Goal: Task Accomplishment & Management: Manage account settings

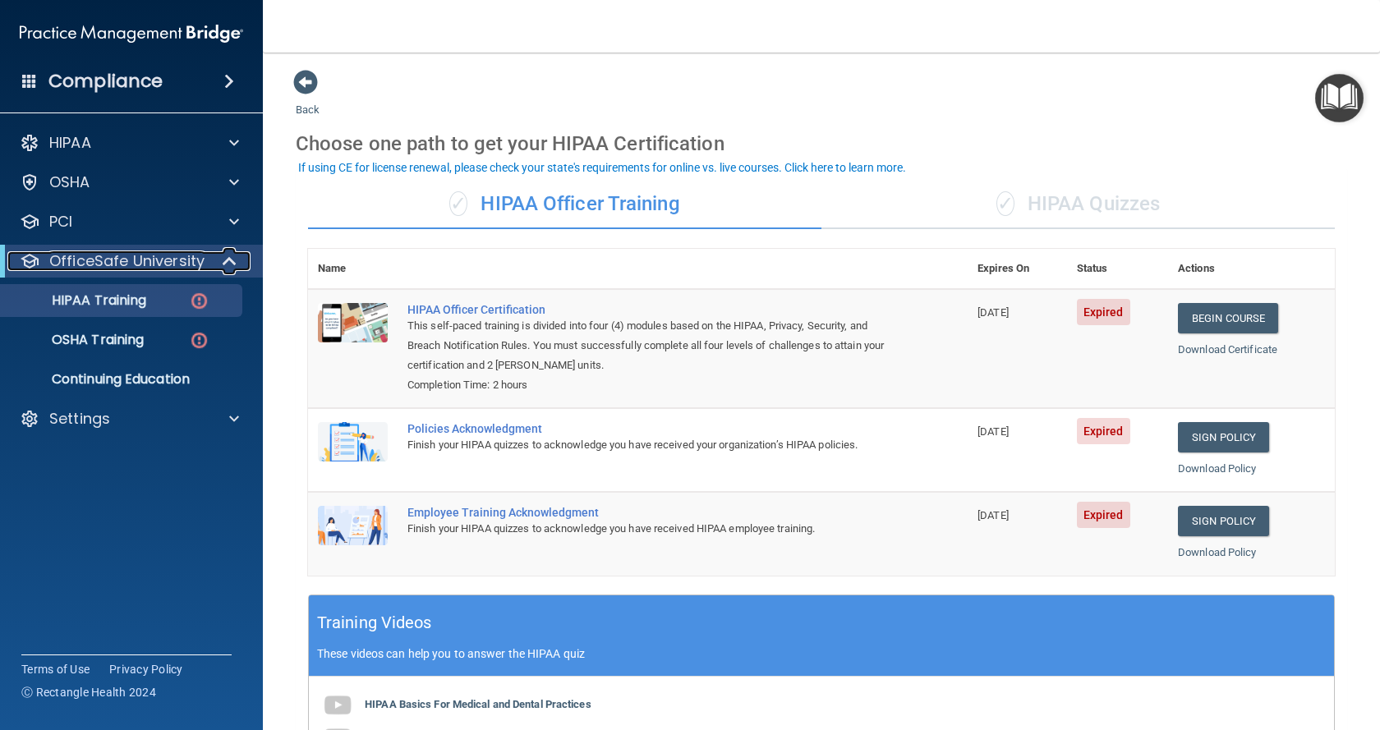
click at [232, 262] on span at bounding box center [231, 261] width 14 height 20
click at [113, 296] on p "HIPAA Training" at bounding box center [79, 300] width 136 height 16
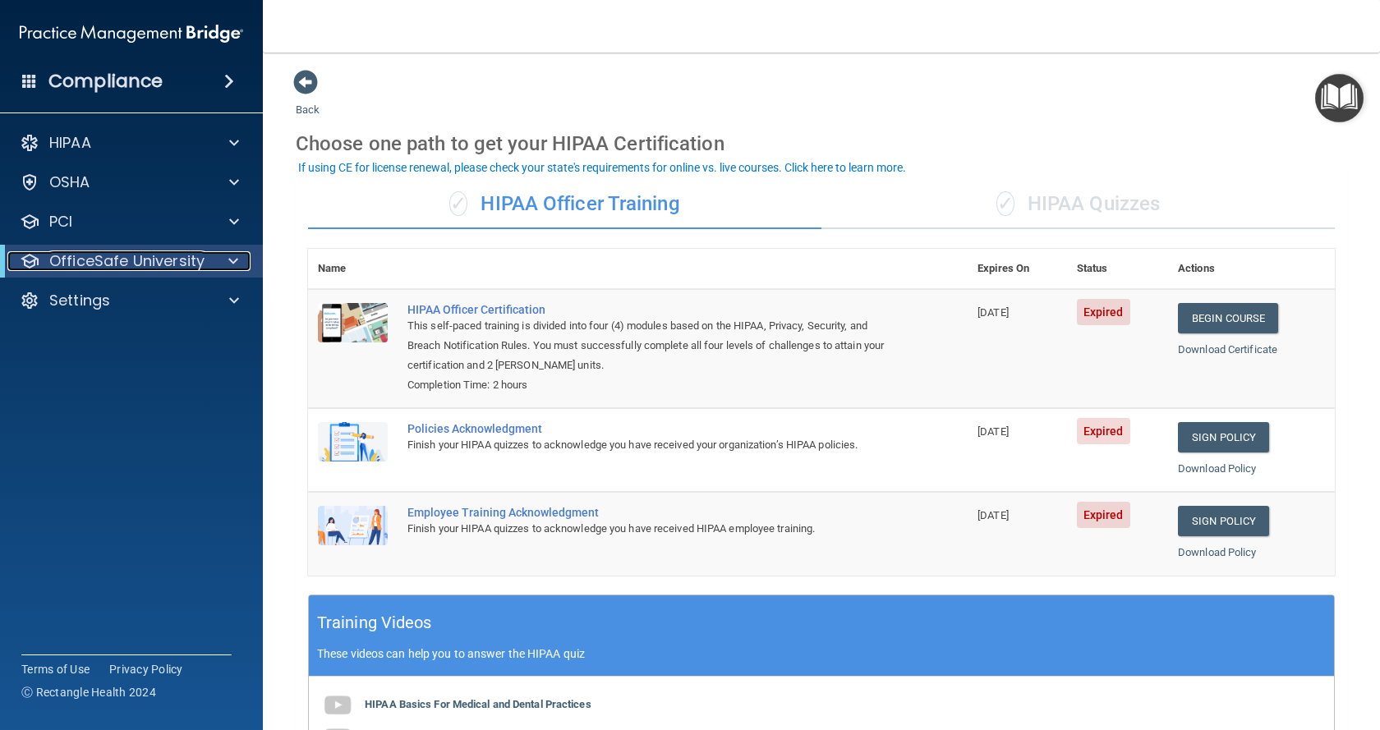
click at [198, 255] on p "OfficeSafe University" at bounding box center [126, 261] width 155 height 20
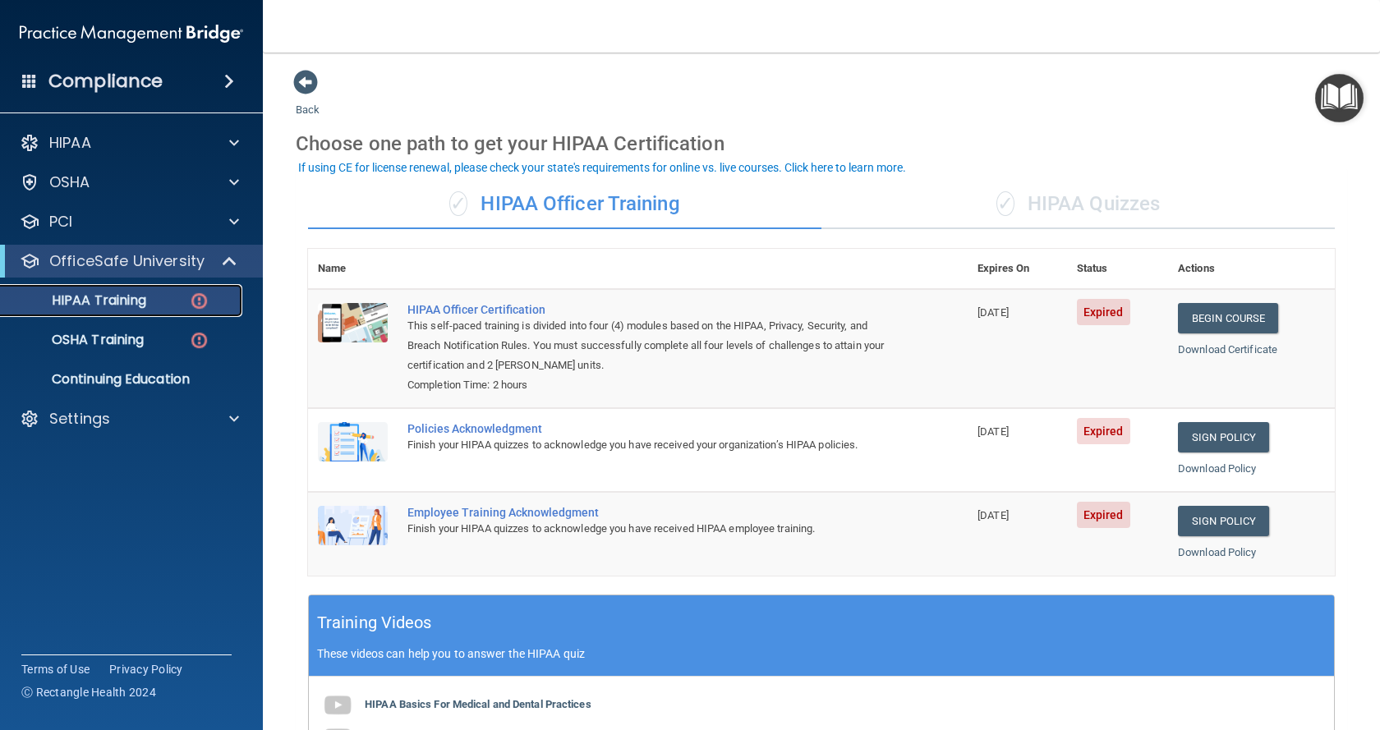
click at [118, 293] on p "HIPAA Training" at bounding box center [79, 300] width 136 height 16
click at [102, 296] on p "HIPAA Training" at bounding box center [79, 300] width 136 height 16
click at [100, 353] on link "OSHA Training" at bounding box center [113, 340] width 259 height 33
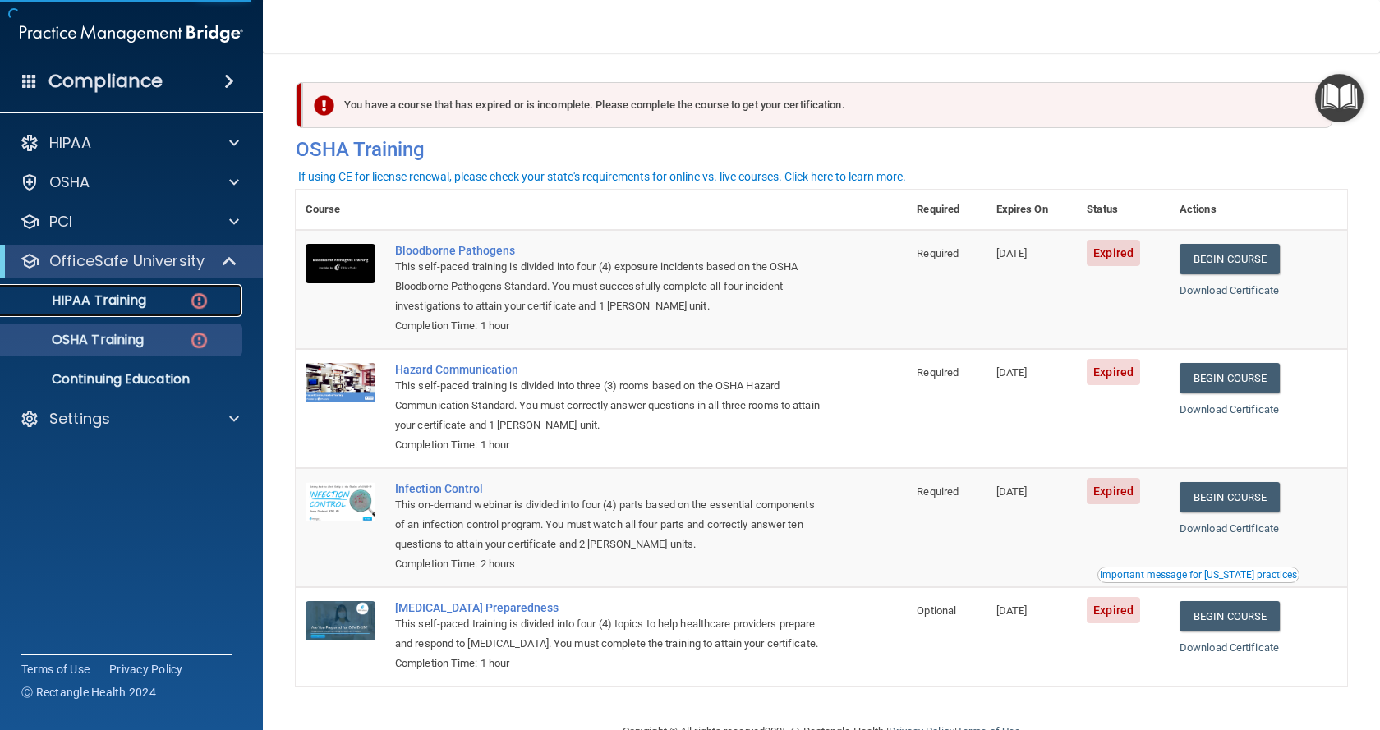
click at [89, 296] on p "HIPAA Training" at bounding box center [79, 300] width 136 height 16
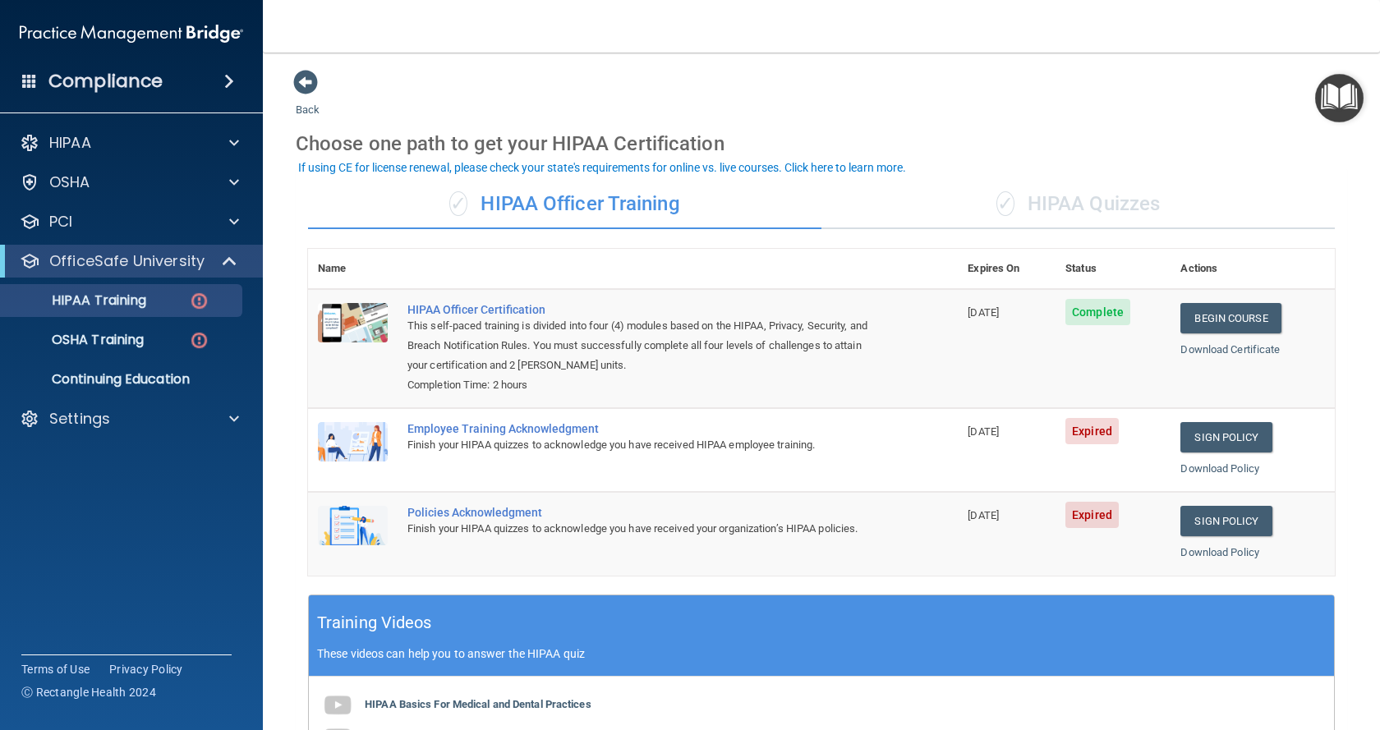
drag, startPoint x: 480, startPoint y: 434, endPoint x: 512, endPoint y: 424, distance: 34.5
click at [480, 434] on div "Employee Training Acknowledgment" at bounding box center [641, 428] width 468 height 13
click at [1199, 439] on link "Sign Policy" at bounding box center [1225, 437] width 91 height 30
click at [119, 333] on p "OSHA Training" at bounding box center [77, 340] width 133 height 16
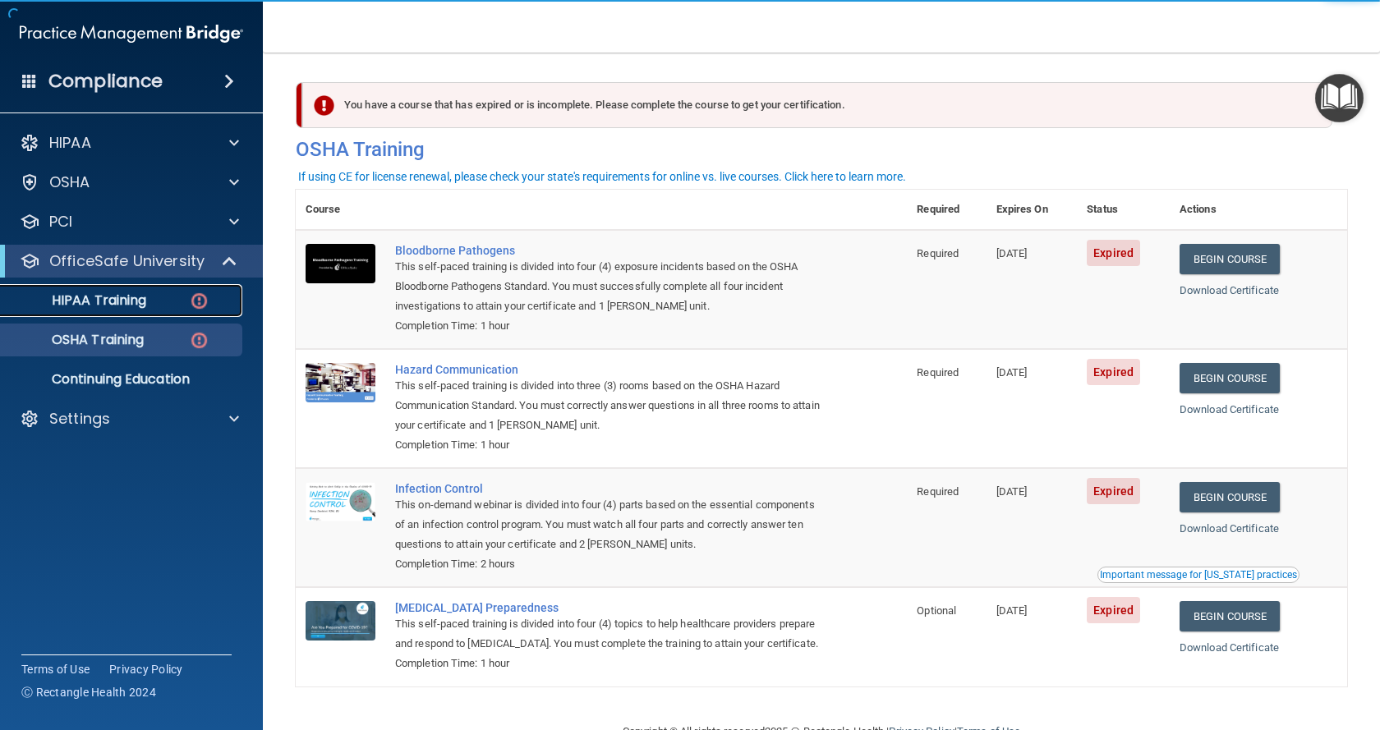
click at [116, 297] on p "HIPAA Training" at bounding box center [79, 300] width 136 height 16
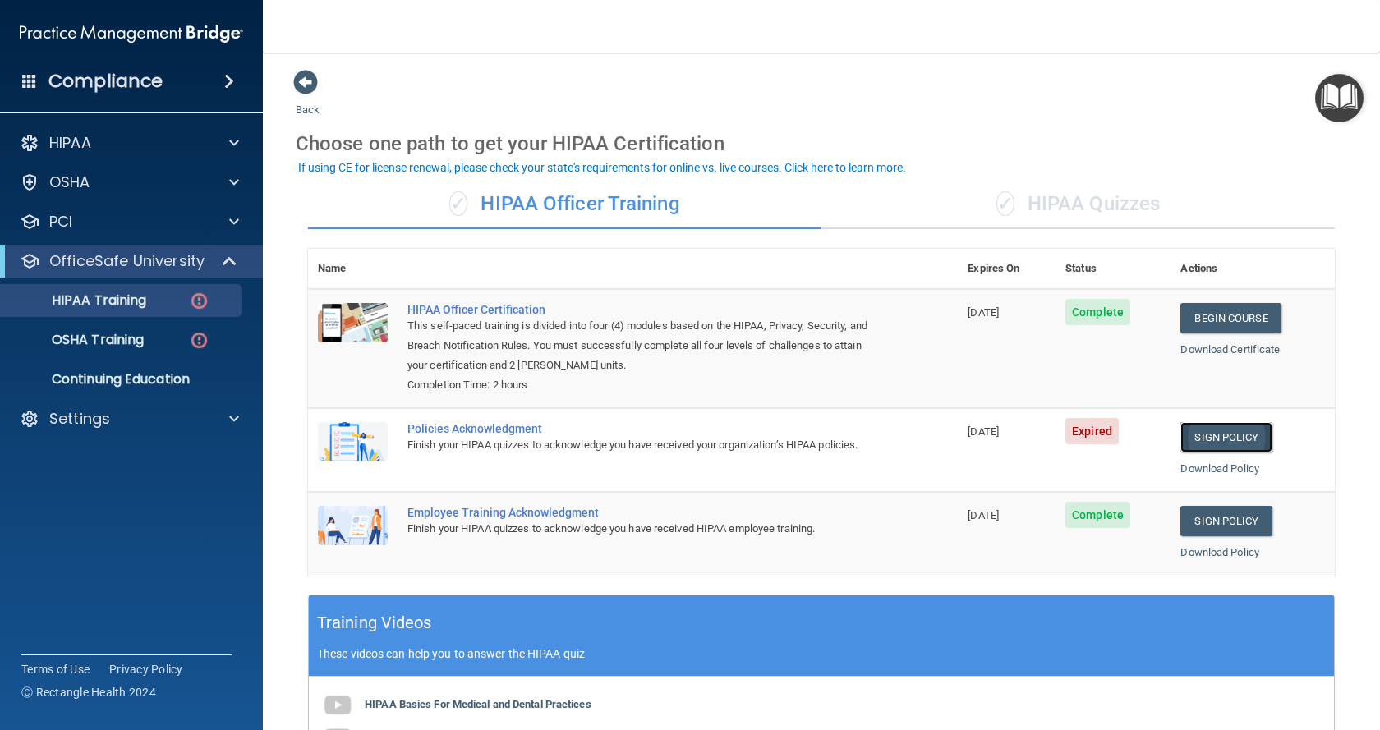
click at [1204, 434] on link "Sign Policy" at bounding box center [1225, 437] width 91 height 30
click at [98, 339] on p "OSHA Training" at bounding box center [77, 340] width 133 height 16
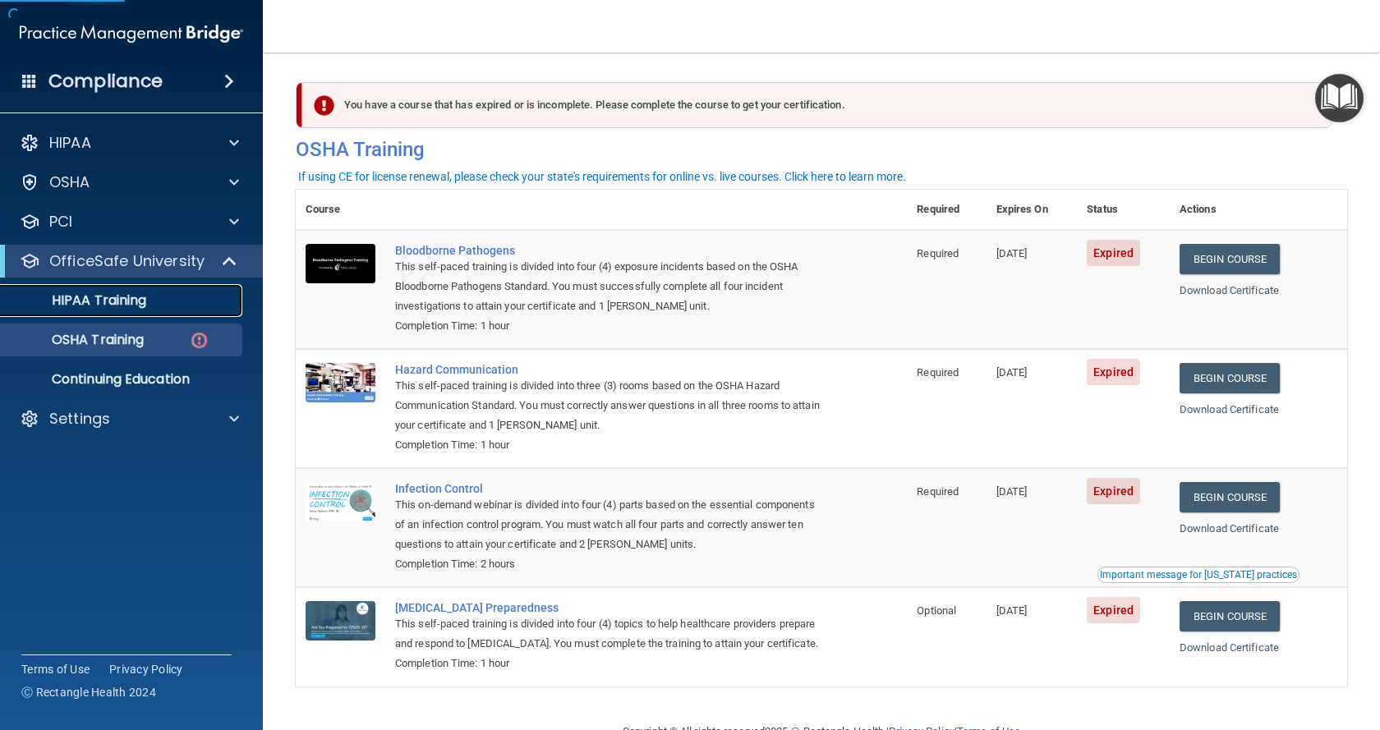
click at [103, 302] on p "HIPAA Training" at bounding box center [79, 300] width 136 height 16
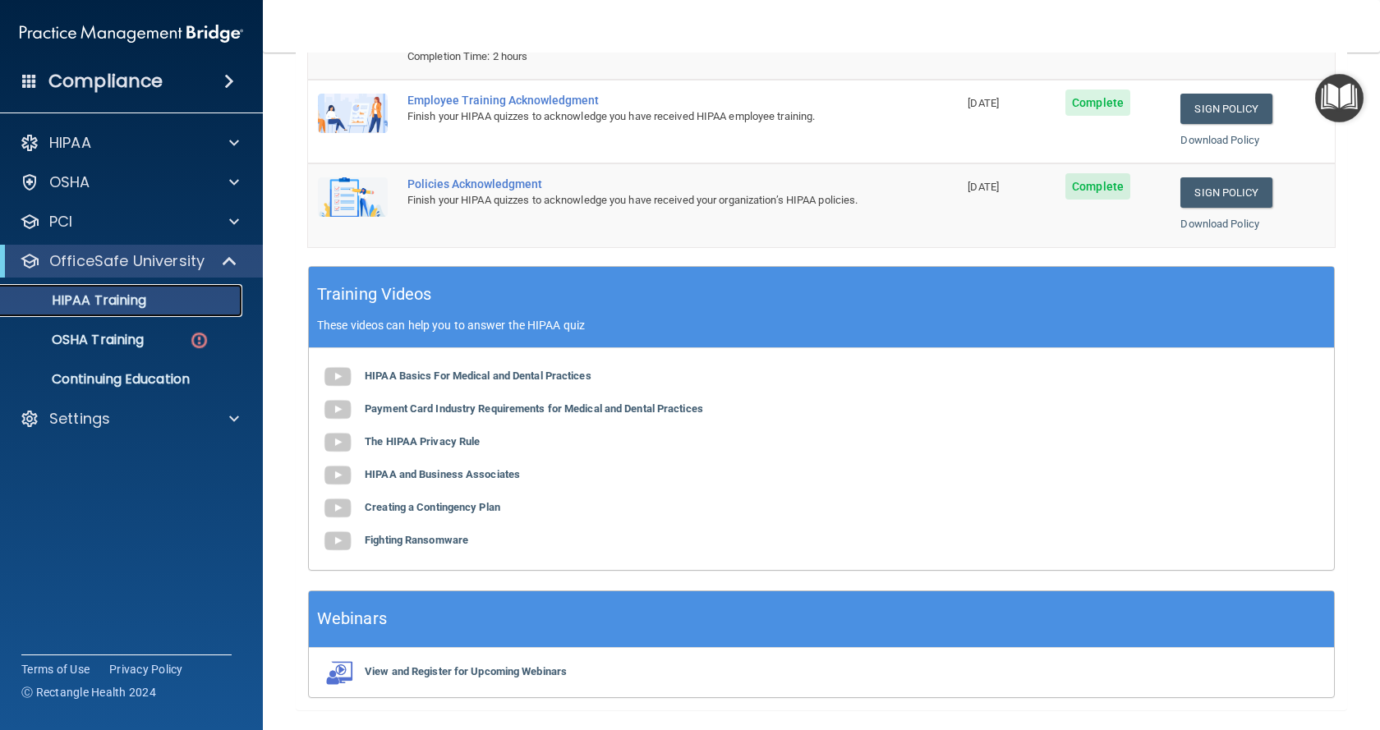
scroll to position [375, 0]
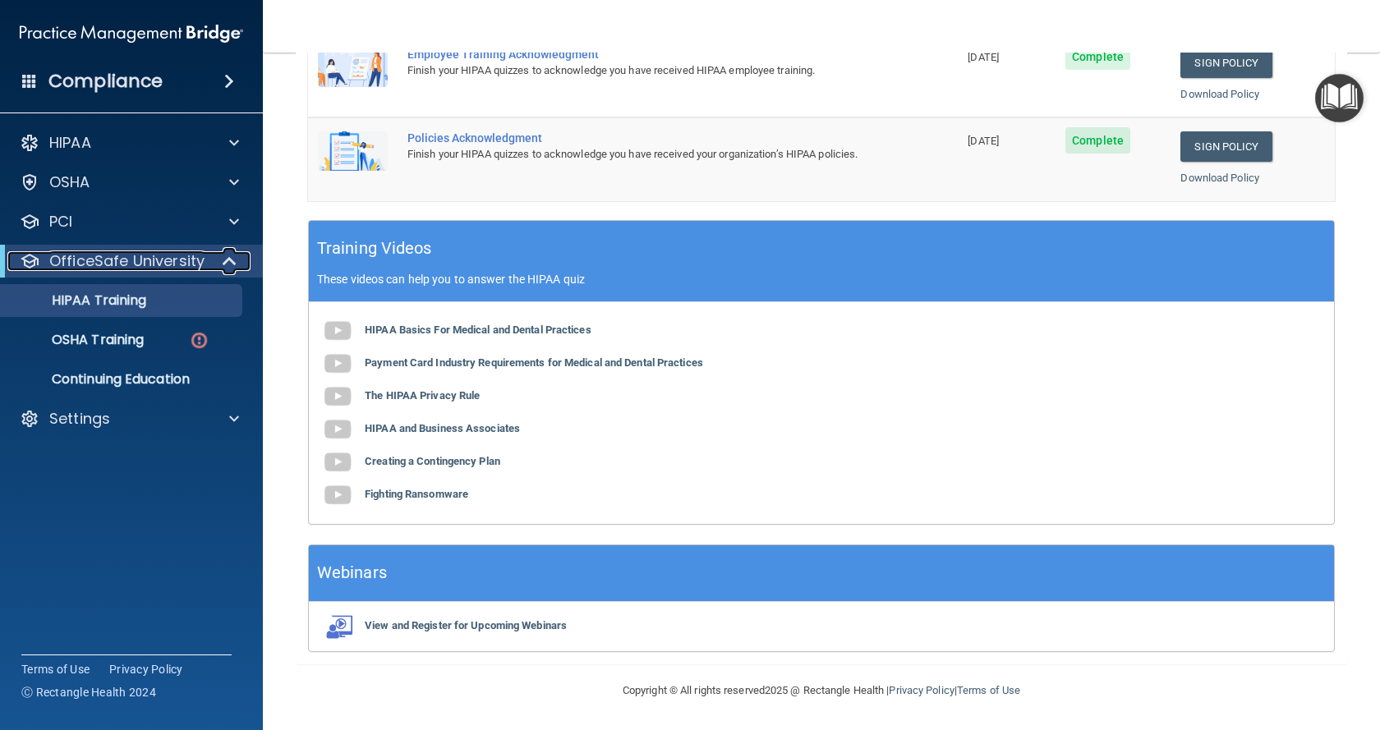
click at [236, 260] on span at bounding box center [231, 261] width 14 height 20
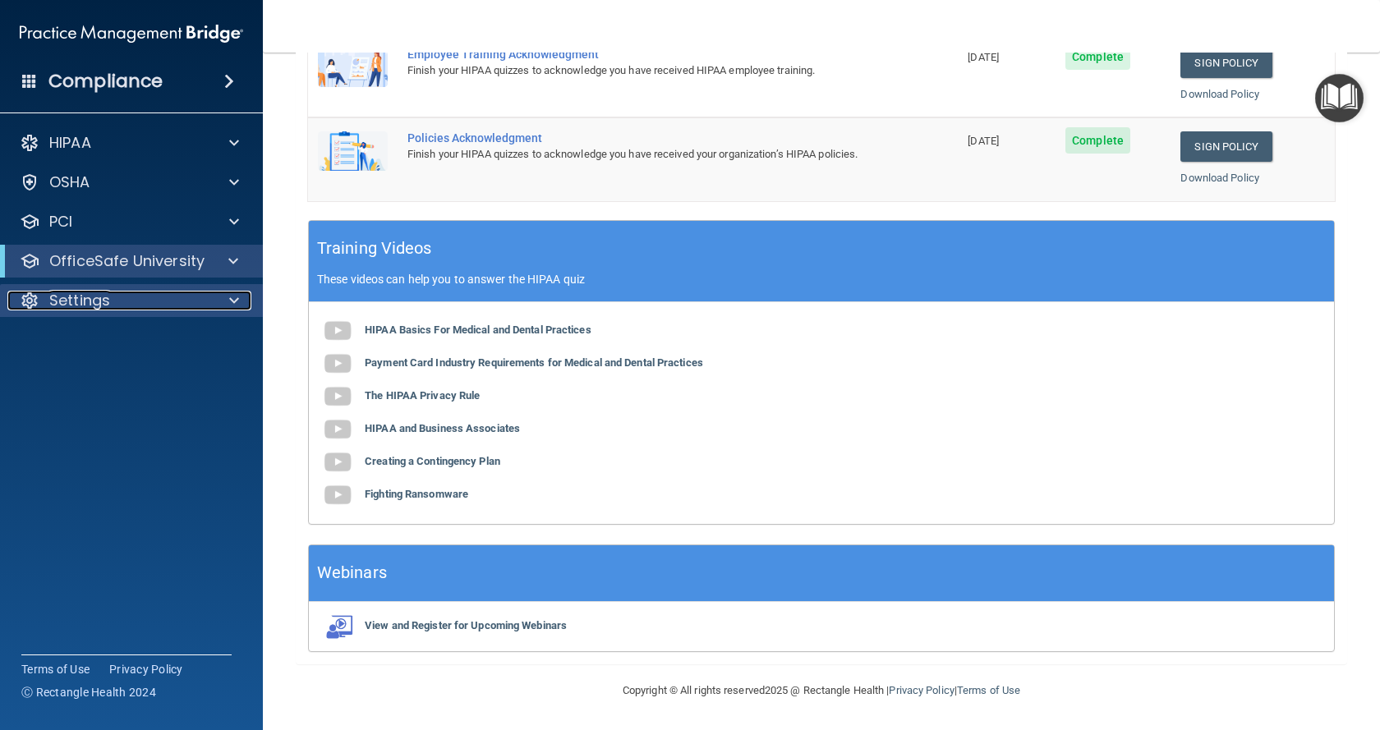
click at [186, 309] on div "Settings" at bounding box center [109, 301] width 204 height 20
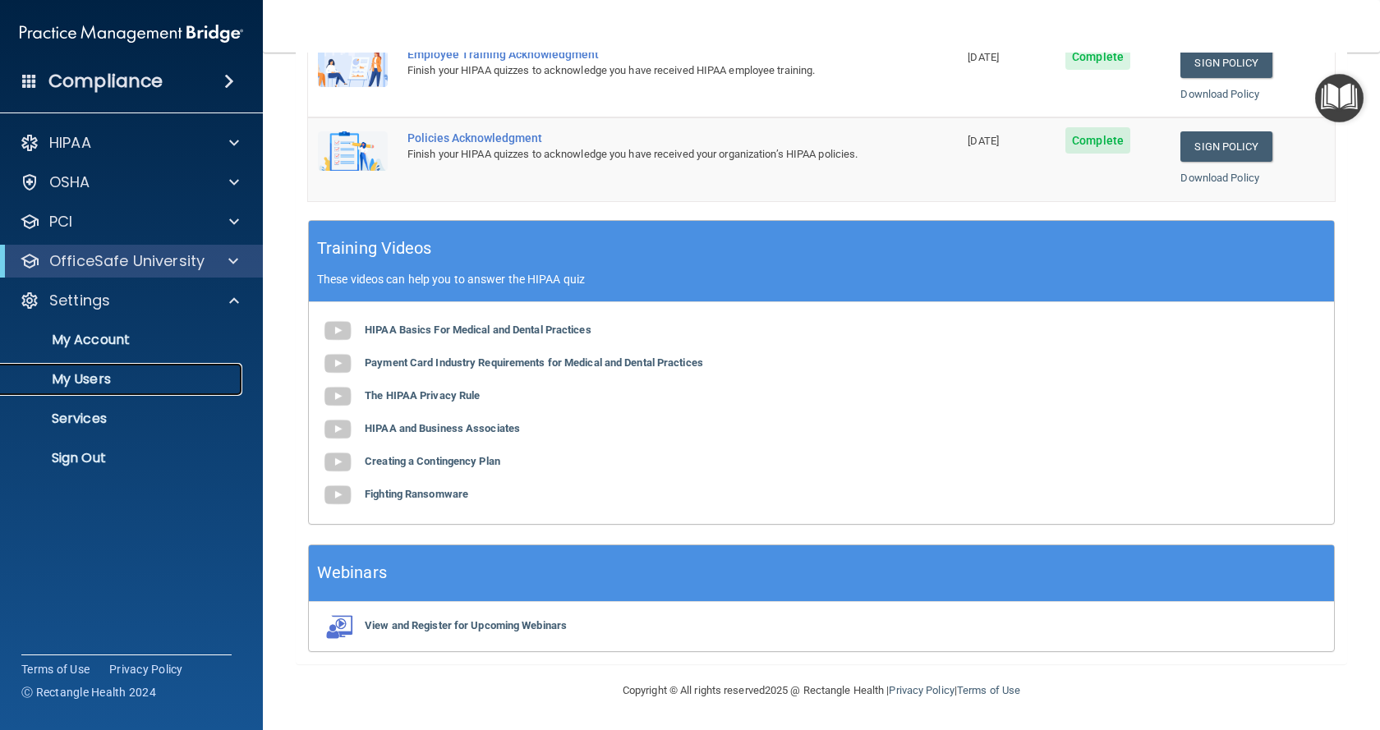
click at [130, 384] on p "My Users" at bounding box center [123, 379] width 224 height 16
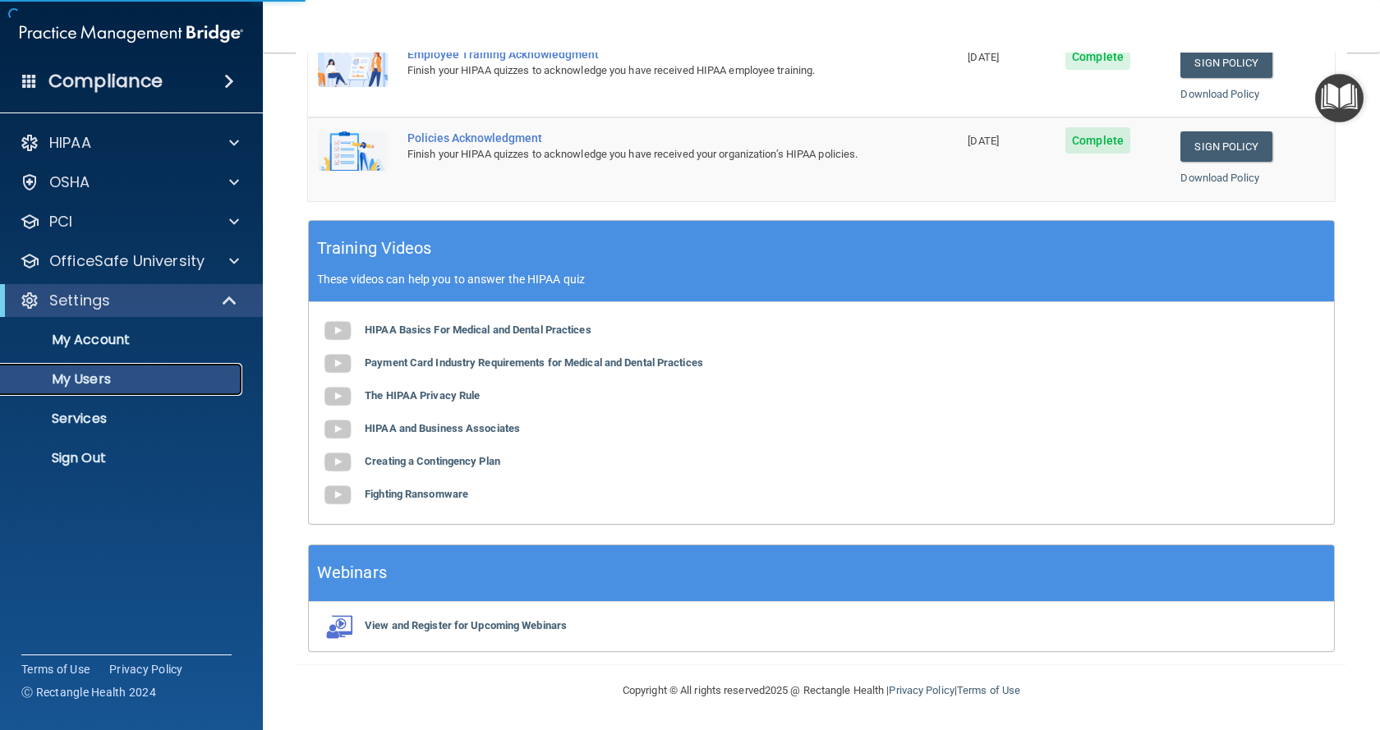
select select "20"
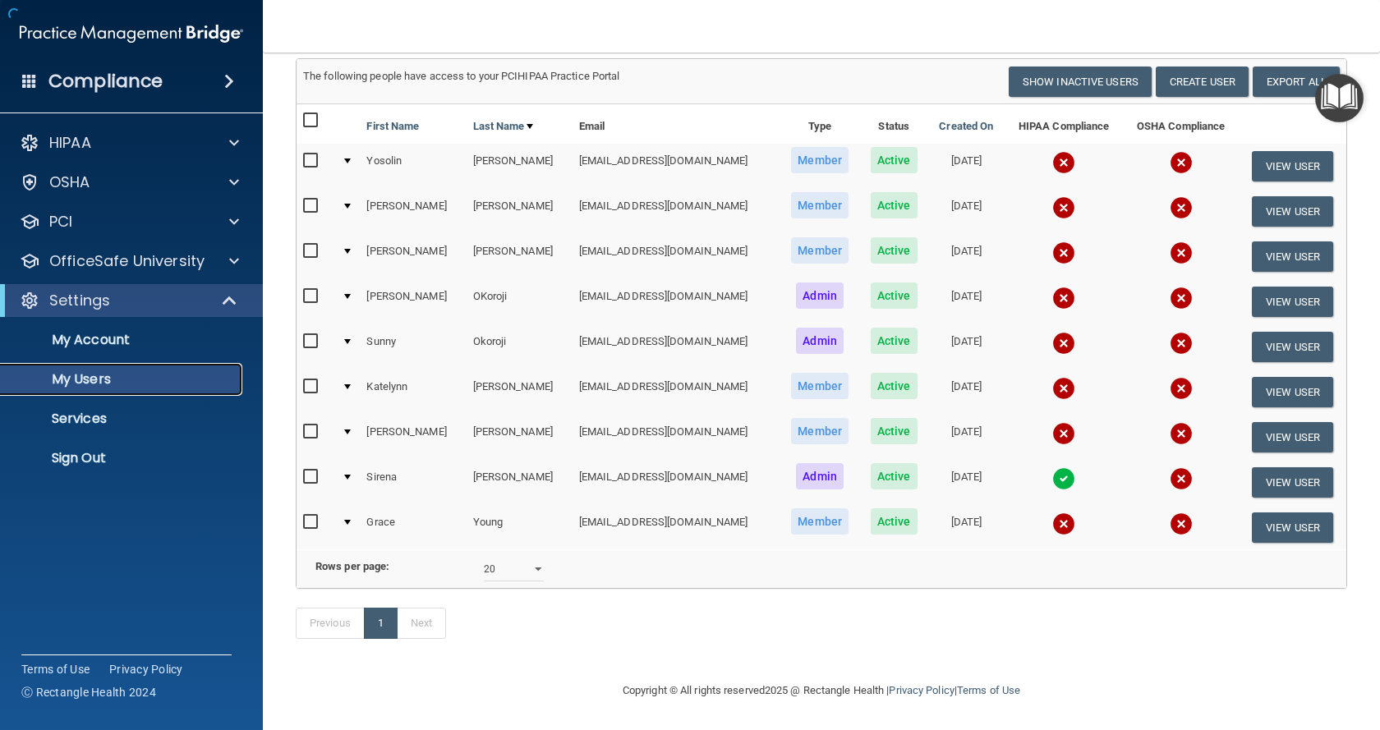
scroll to position [132, 0]
click at [315, 245] on input "checkbox" at bounding box center [312, 251] width 19 height 13
checkbox input "true"
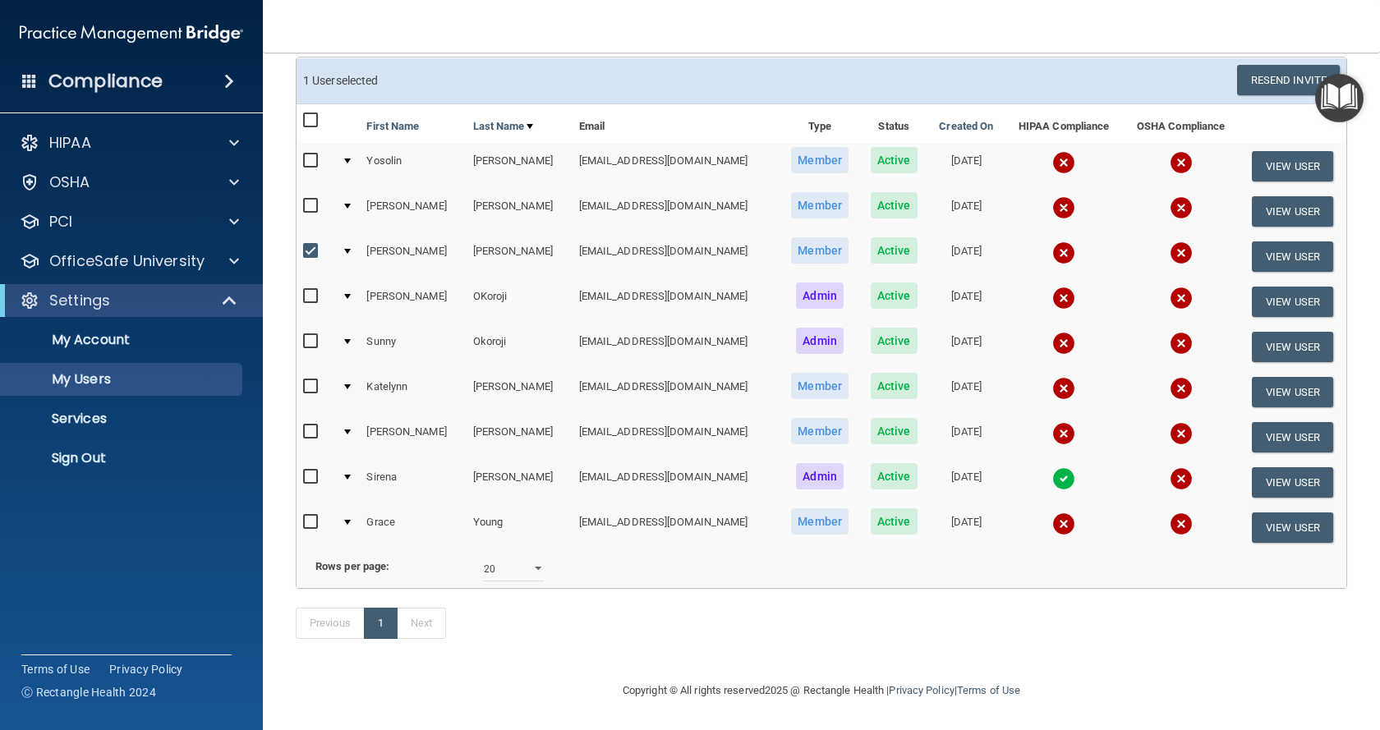
click at [354, 234] on td at bounding box center [347, 256] width 25 height 45
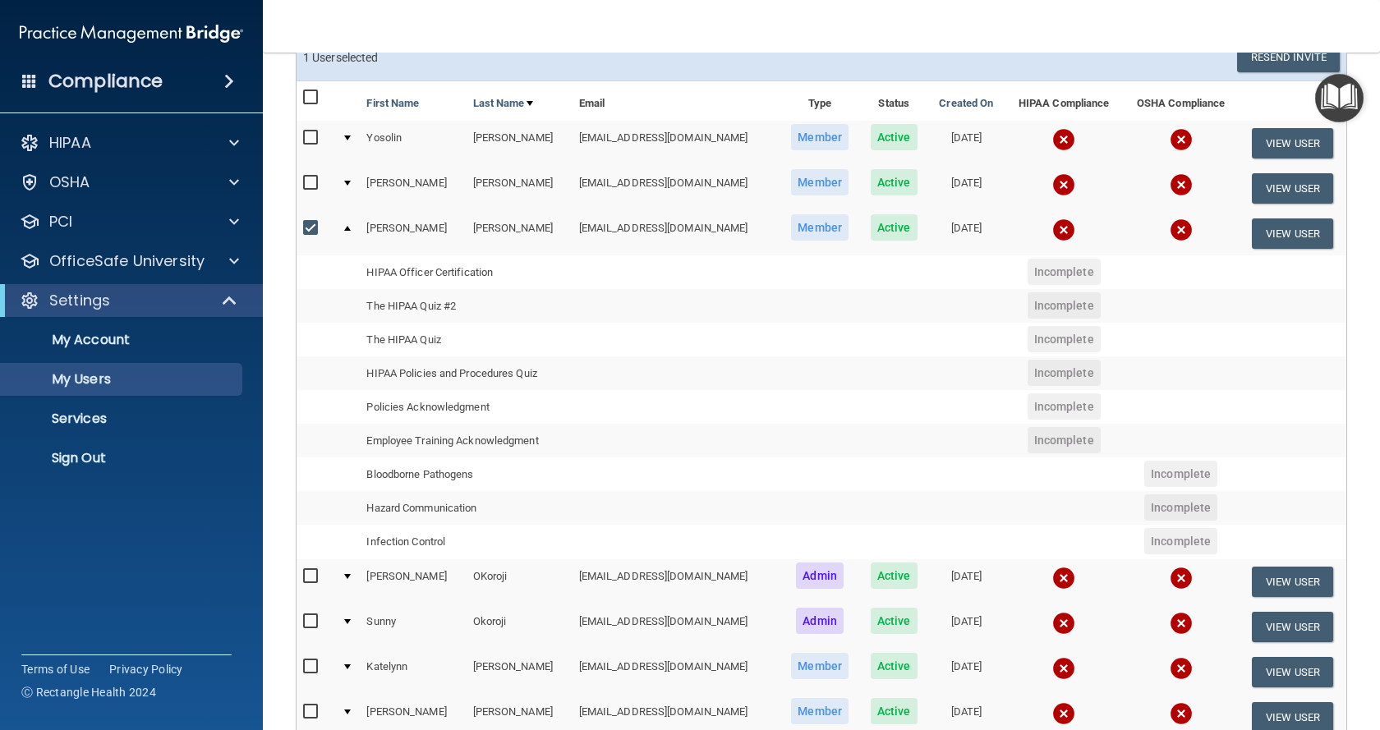
click at [1029, 277] on span "Incomplete" at bounding box center [1063, 272] width 73 height 26
click at [352, 224] on td at bounding box center [347, 233] width 25 height 44
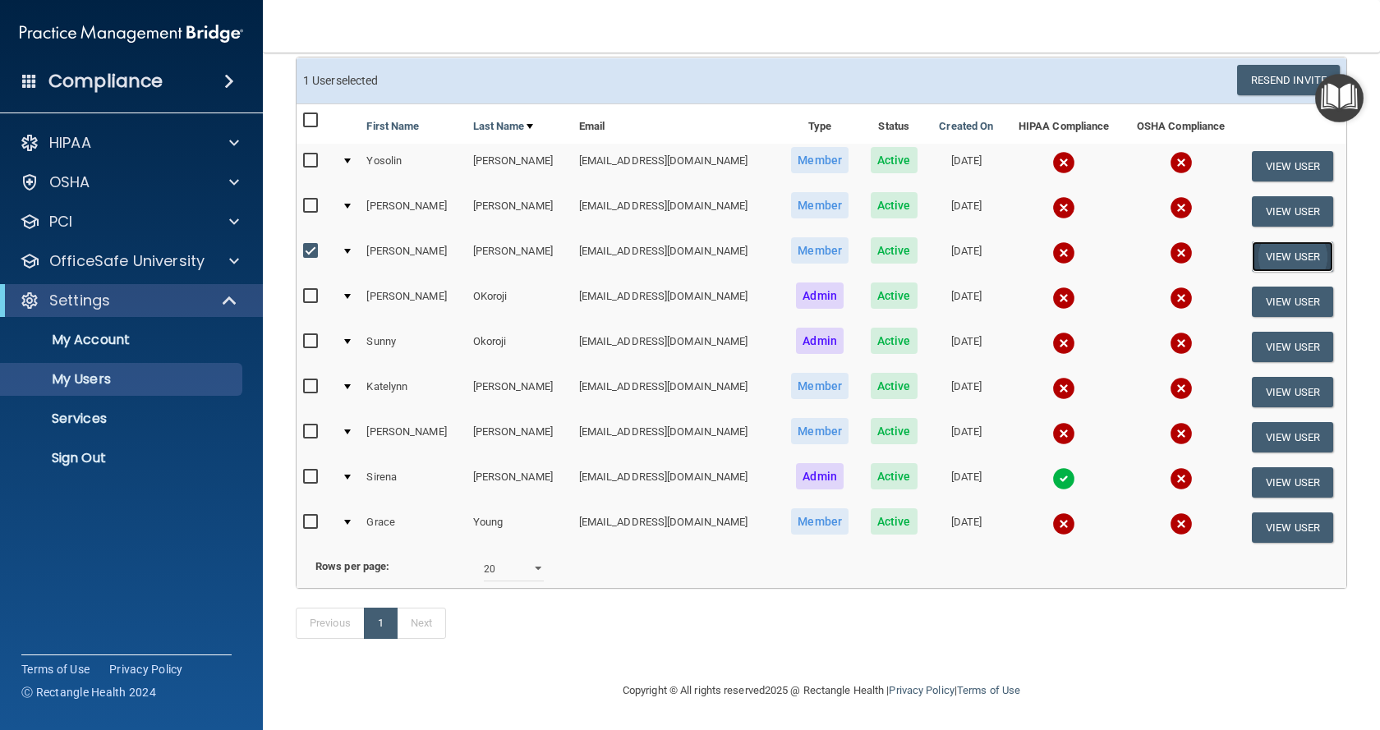
click at [1280, 241] on button "View User" at bounding box center [1292, 256] width 81 height 30
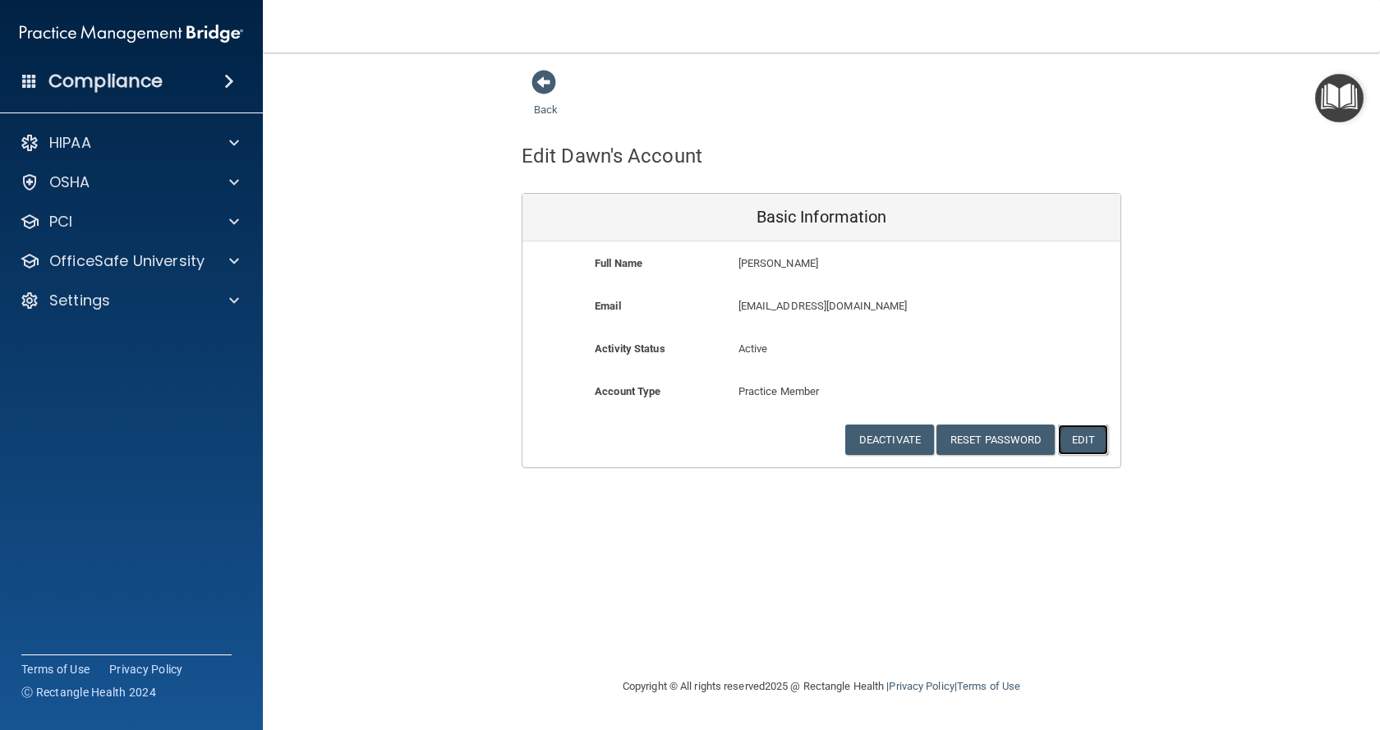
click at [1099, 443] on button "Edit" at bounding box center [1083, 440] width 50 height 30
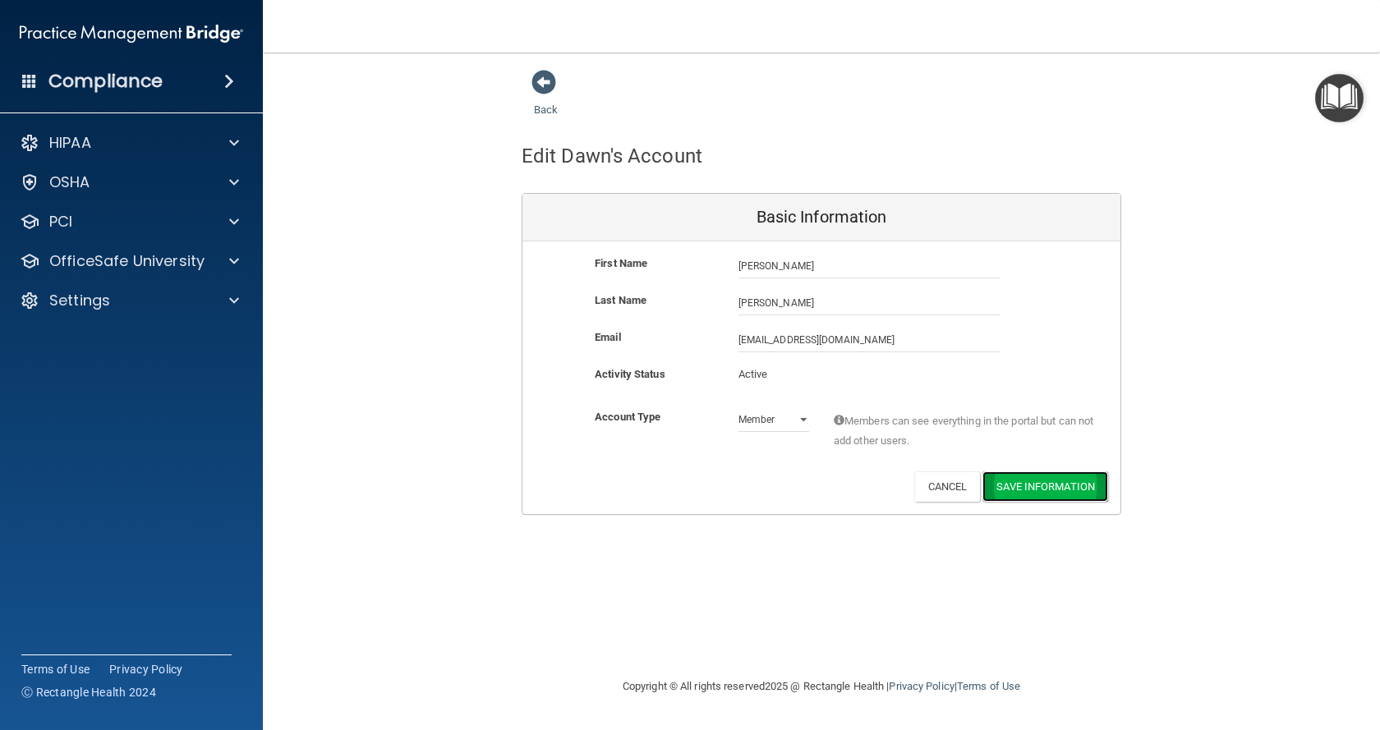
click at [1021, 494] on button "Save Information" at bounding box center [1045, 486] width 126 height 30
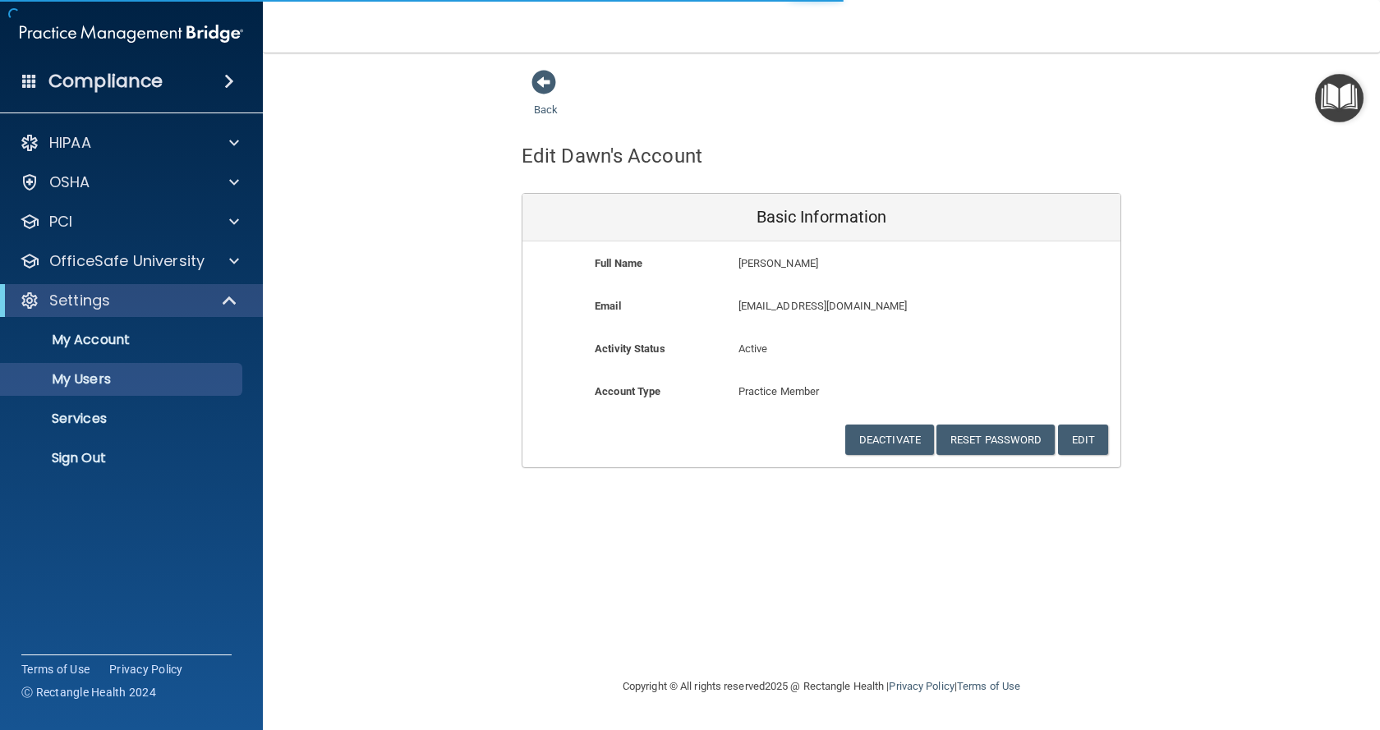
select select "20"
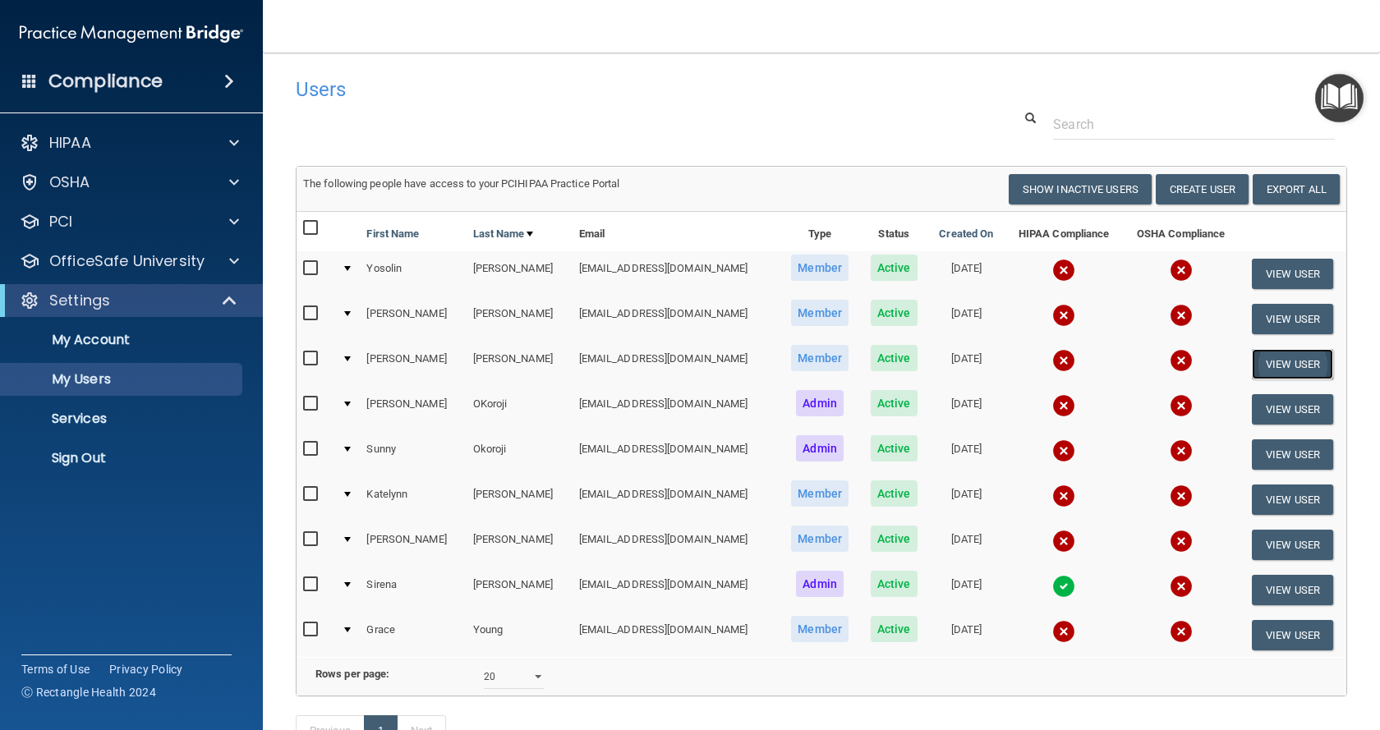
click at [1267, 361] on button "View User" at bounding box center [1292, 364] width 81 height 30
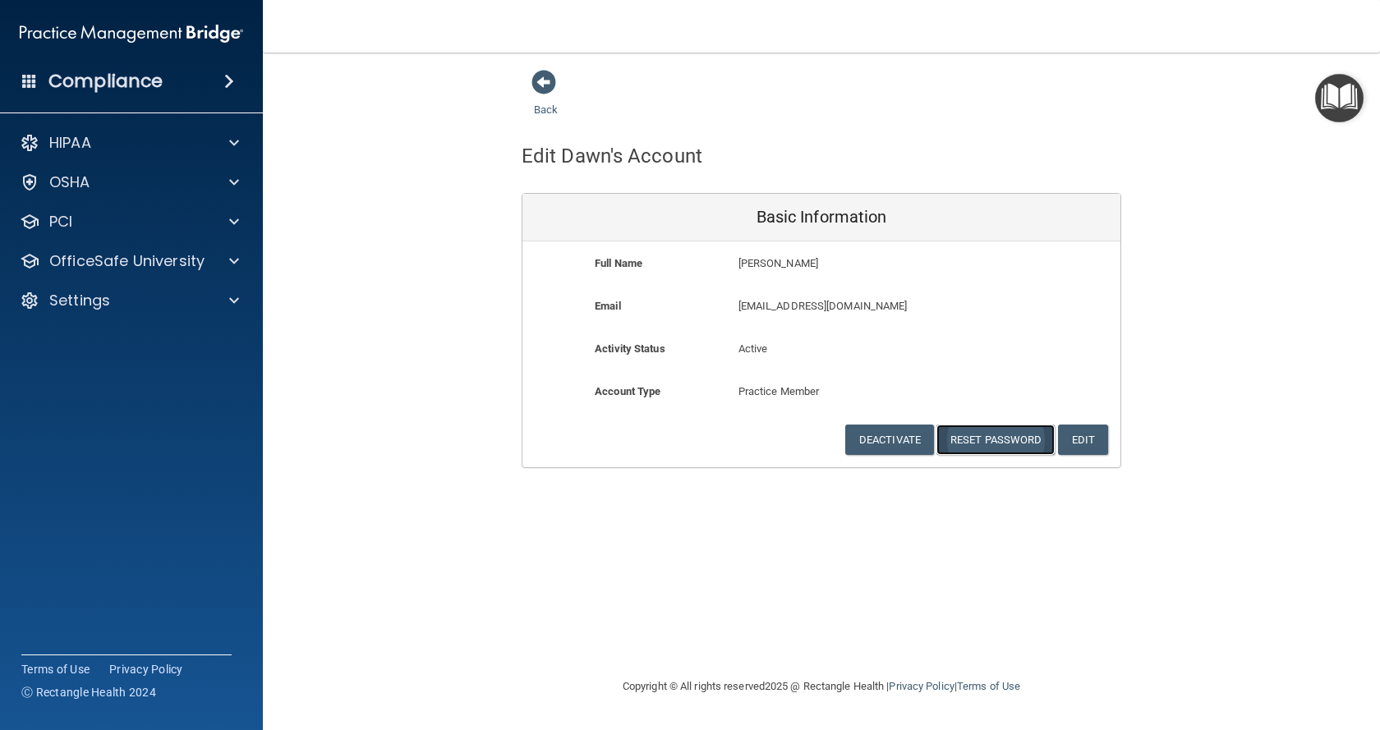
click at [1004, 439] on button "Reset Password" at bounding box center [995, 440] width 118 height 30
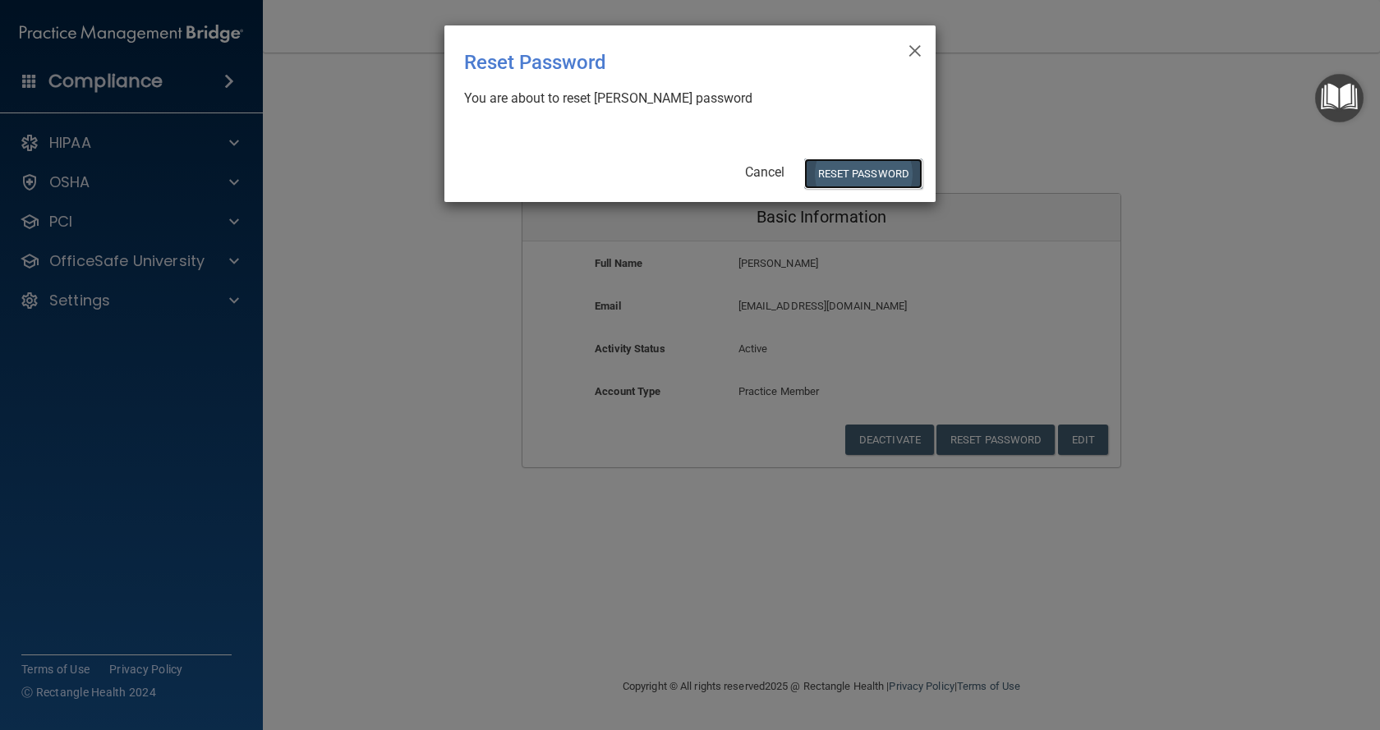
click at [875, 162] on button "Reset Password" at bounding box center [863, 174] width 118 height 30
click at [875, 179] on button "Reset Password" at bounding box center [863, 174] width 118 height 30
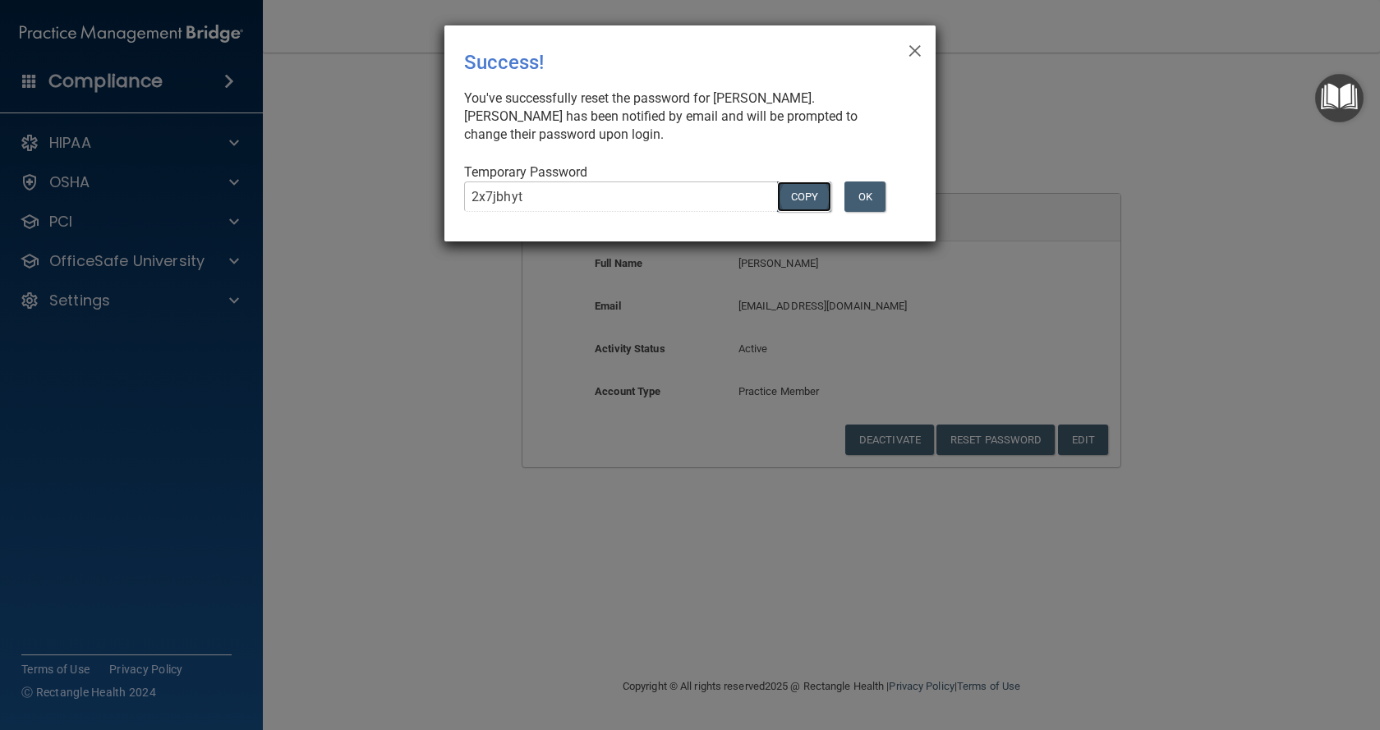
click at [802, 204] on button "COPY" at bounding box center [804, 197] width 54 height 30
click at [869, 195] on button "OK" at bounding box center [864, 197] width 41 height 30
click at [857, 203] on button "OK" at bounding box center [864, 197] width 41 height 30
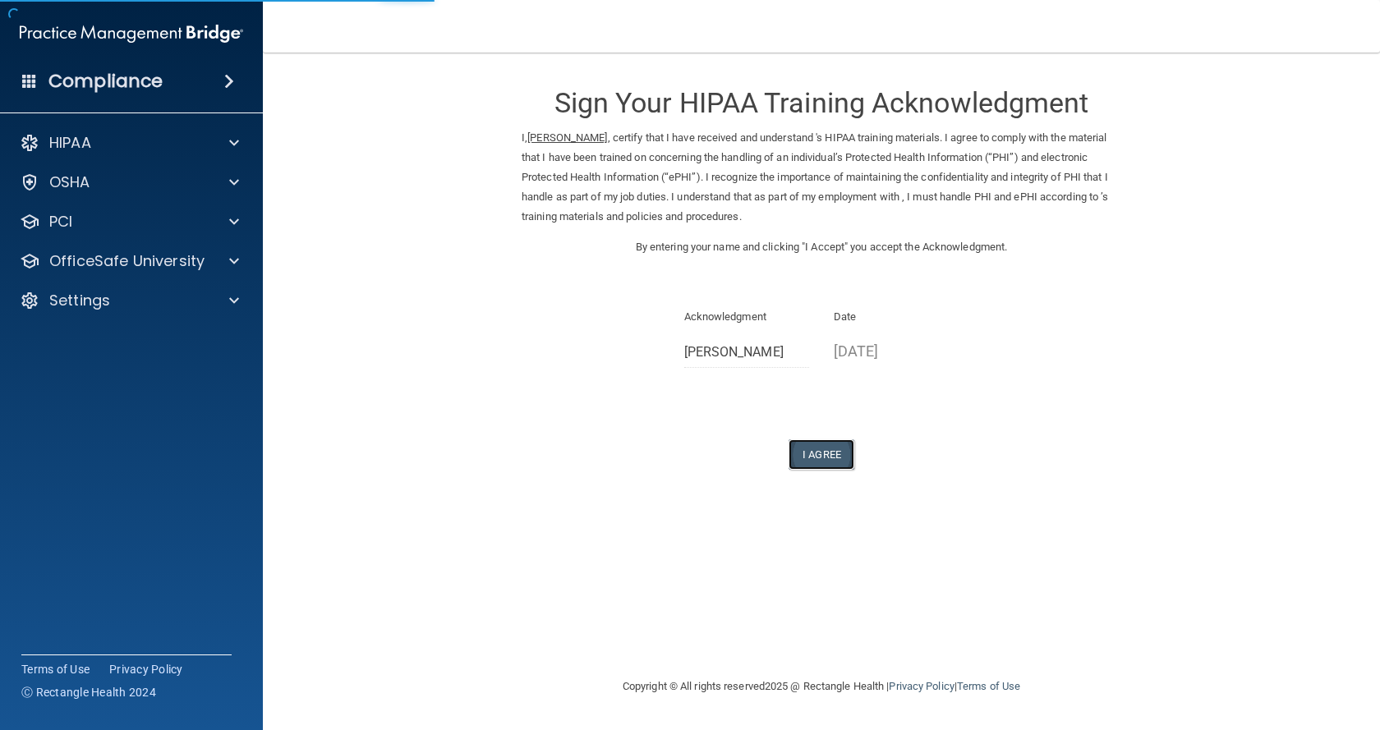
click at [825, 456] on button "I Agree" at bounding box center [821, 454] width 66 height 30
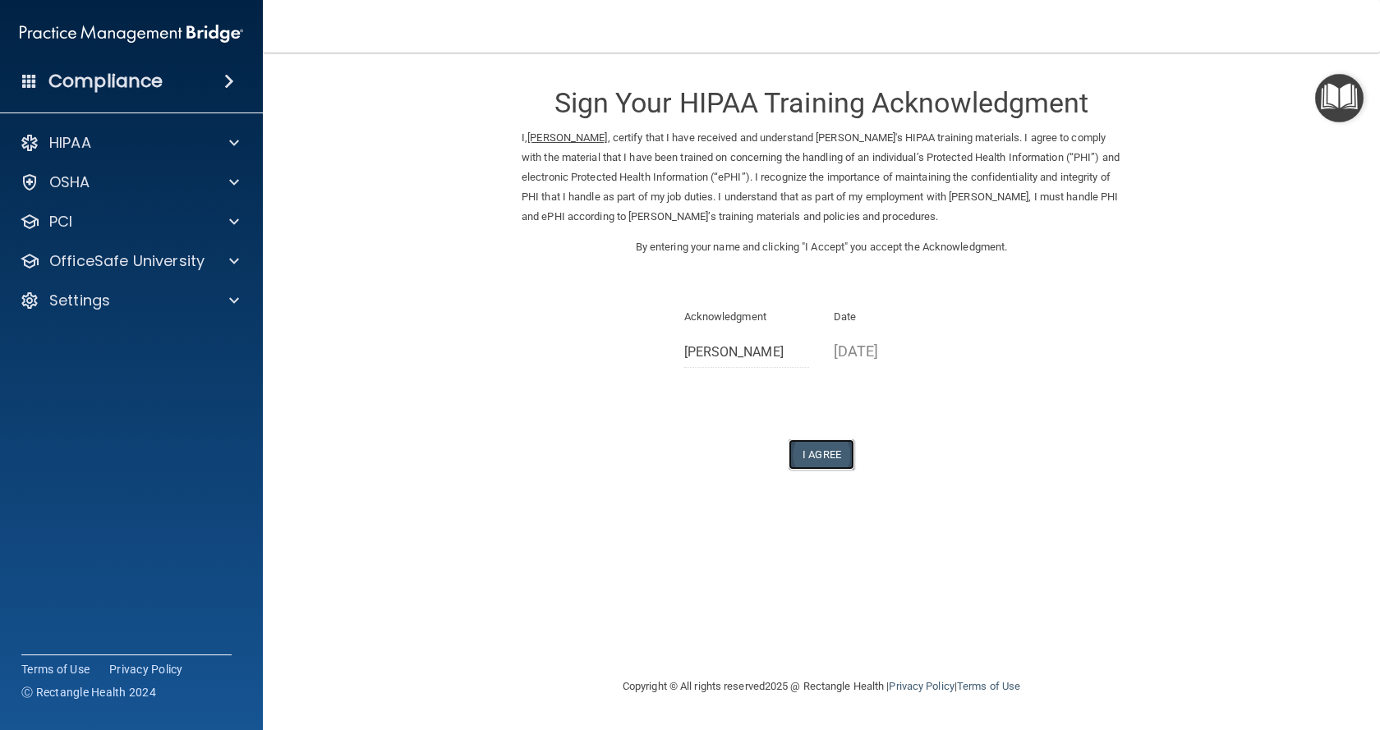
click at [822, 455] on button "I Agree" at bounding box center [821, 454] width 66 height 30
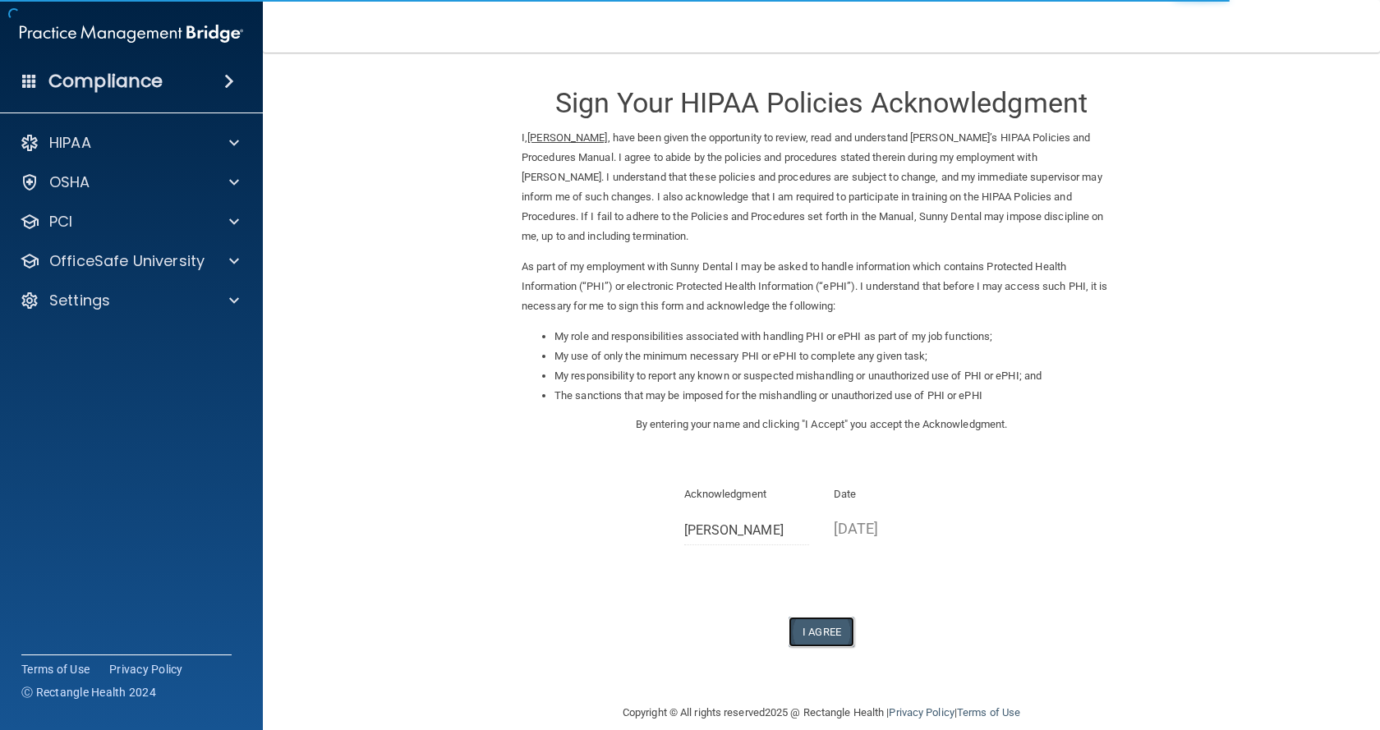
click at [834, 631] on button "I Agree" at bounding box center [821, 632] width 66 height 30
